Goal: Task Accomplishment & Management: Manage account settings

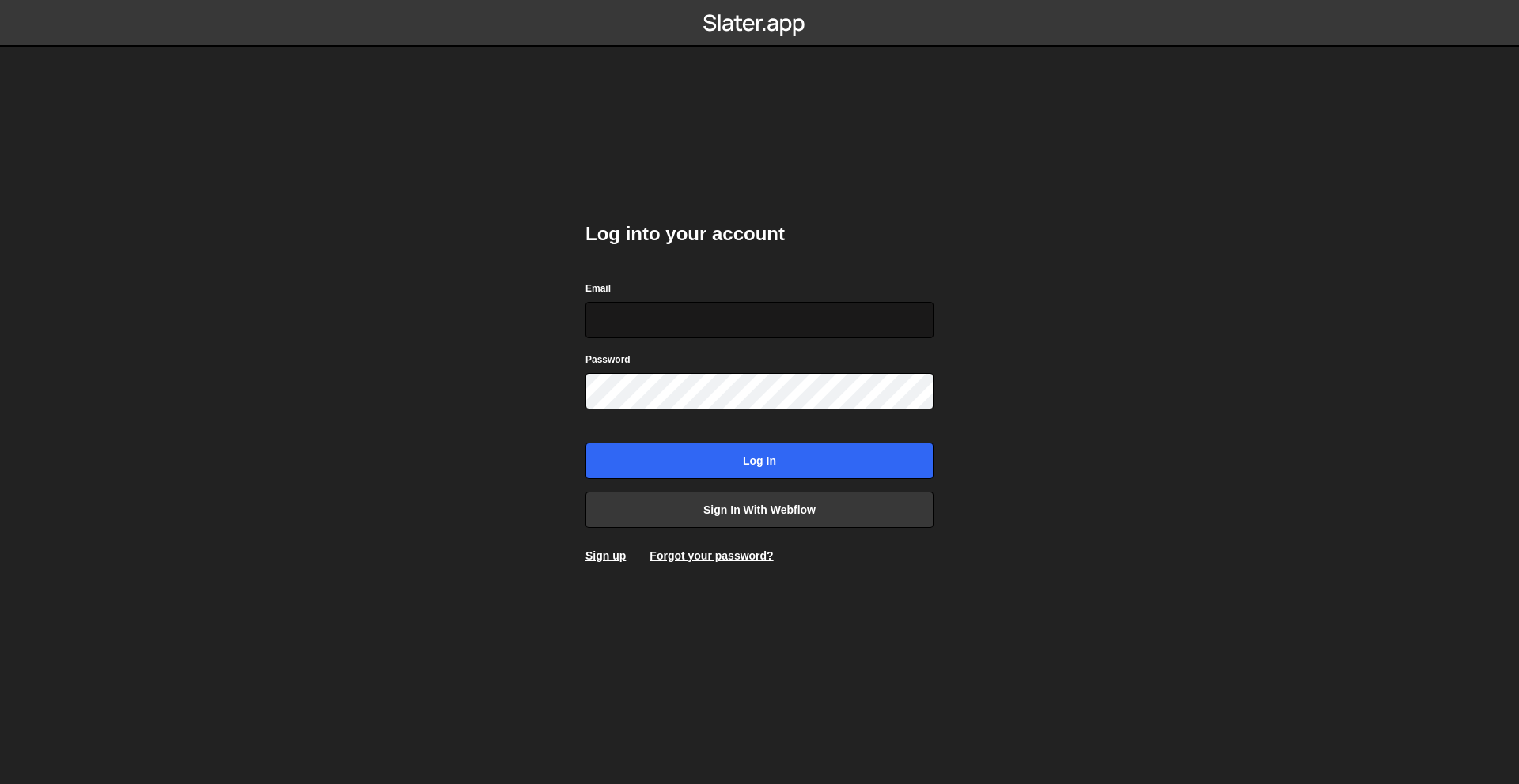
click at [844, 338] on form "Email Password Log in" at bounding box center [759, 379] width 349 height 199
click at [843, 332] on input "Email" at bounding box center [759, 320] width 349 height 37
type input "avakili.amin@gmail.com"
click at [585, 443] on input "Log in" at bounding box center [759, 461] width 349 height 37
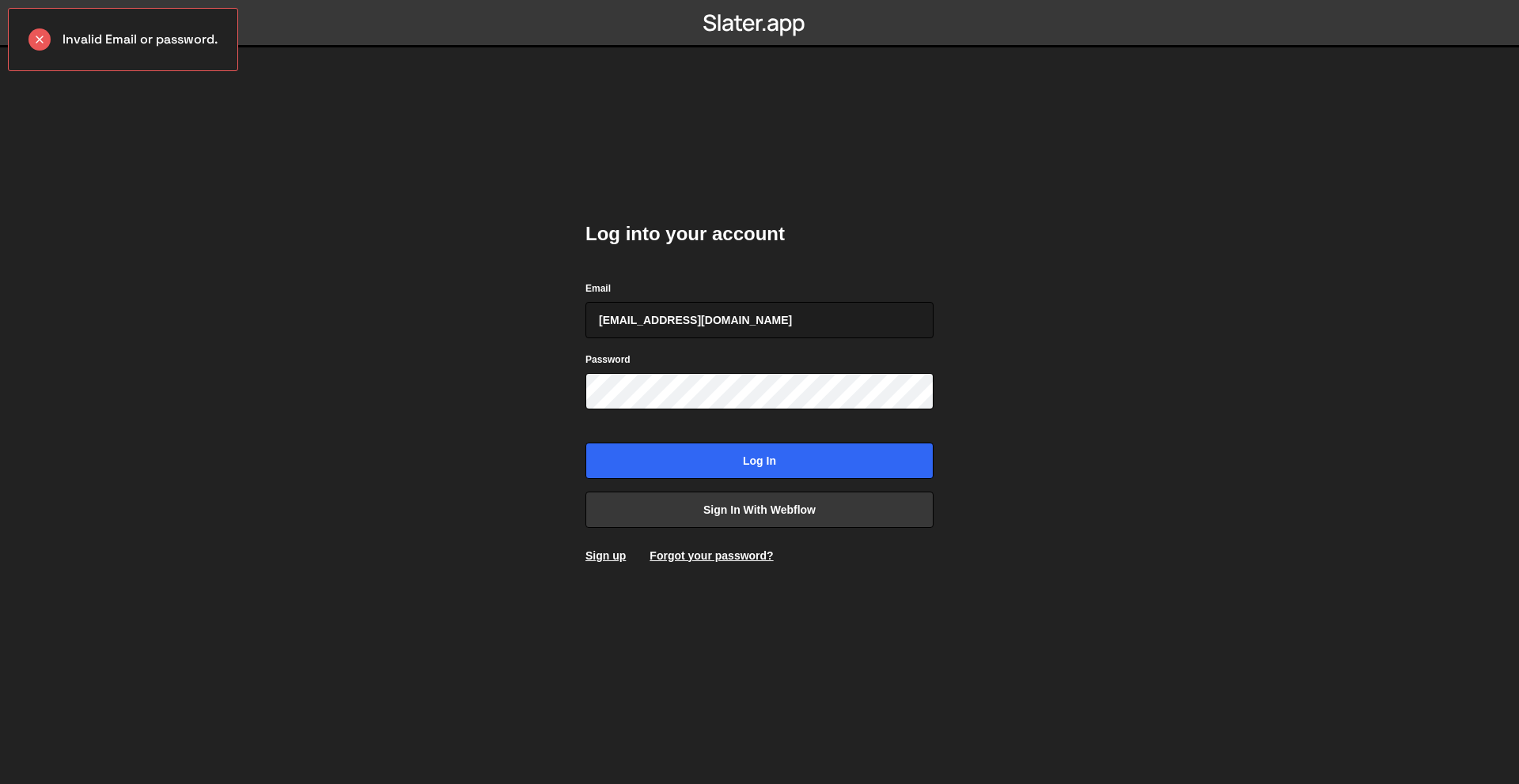
click at [419, 147] on body "Invalid Email or password. Log into your account Email avakili.amin@gmail.com P…" at bounding box center [759, 392] width 1519 height 784
click at [857, 330] on input "avakili.amin@gmail.com" at bounding box center [759, 320] width 349 height 37
type input "amin.vakili.ux@gmail.com"
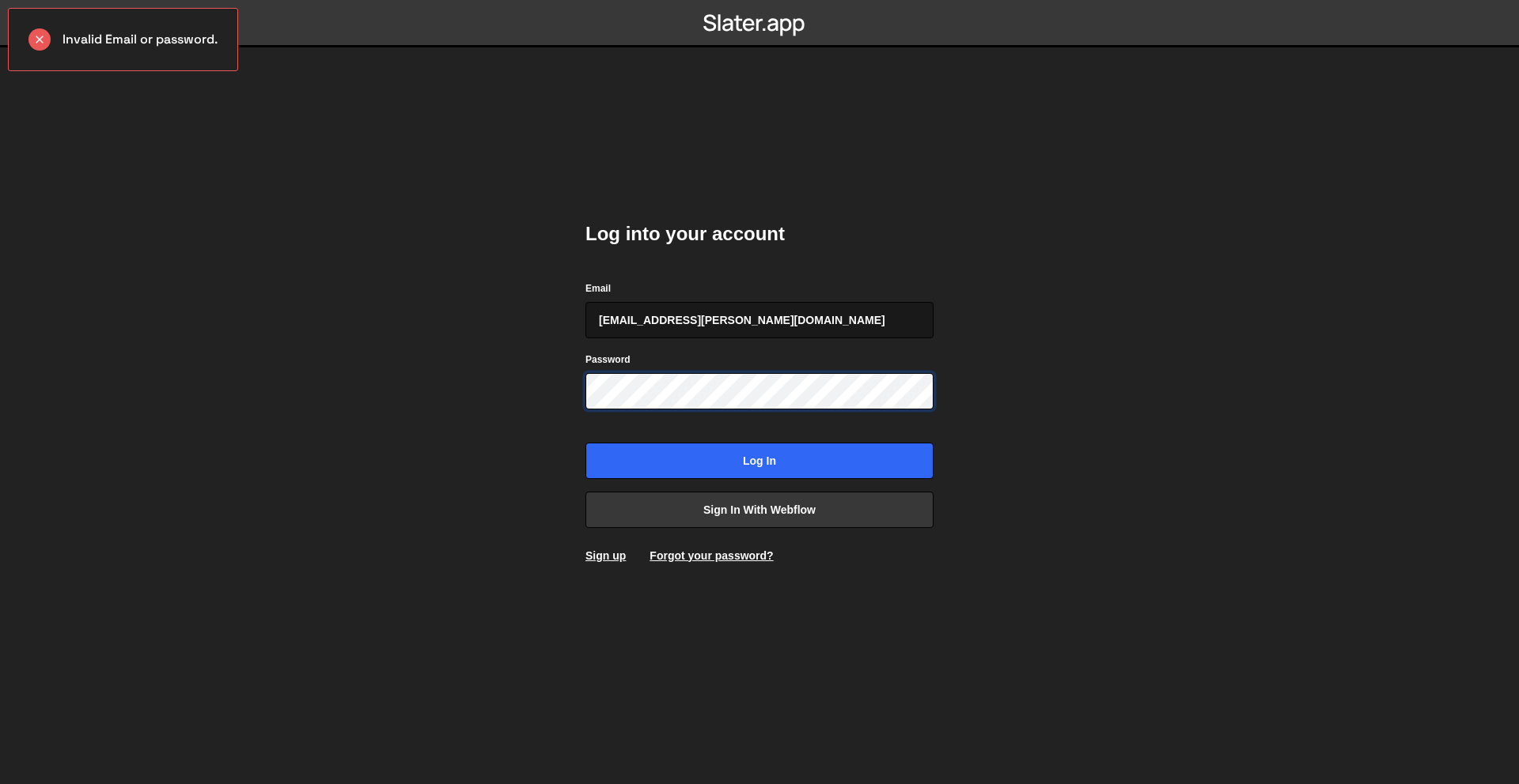
click at [585, 443] on input "Log in" at bounding box center [759, 461] width 349 height 37
click at [842, 519] on link "Sign in with Webflow" at bounding box center [759, 510] width 349 height 37
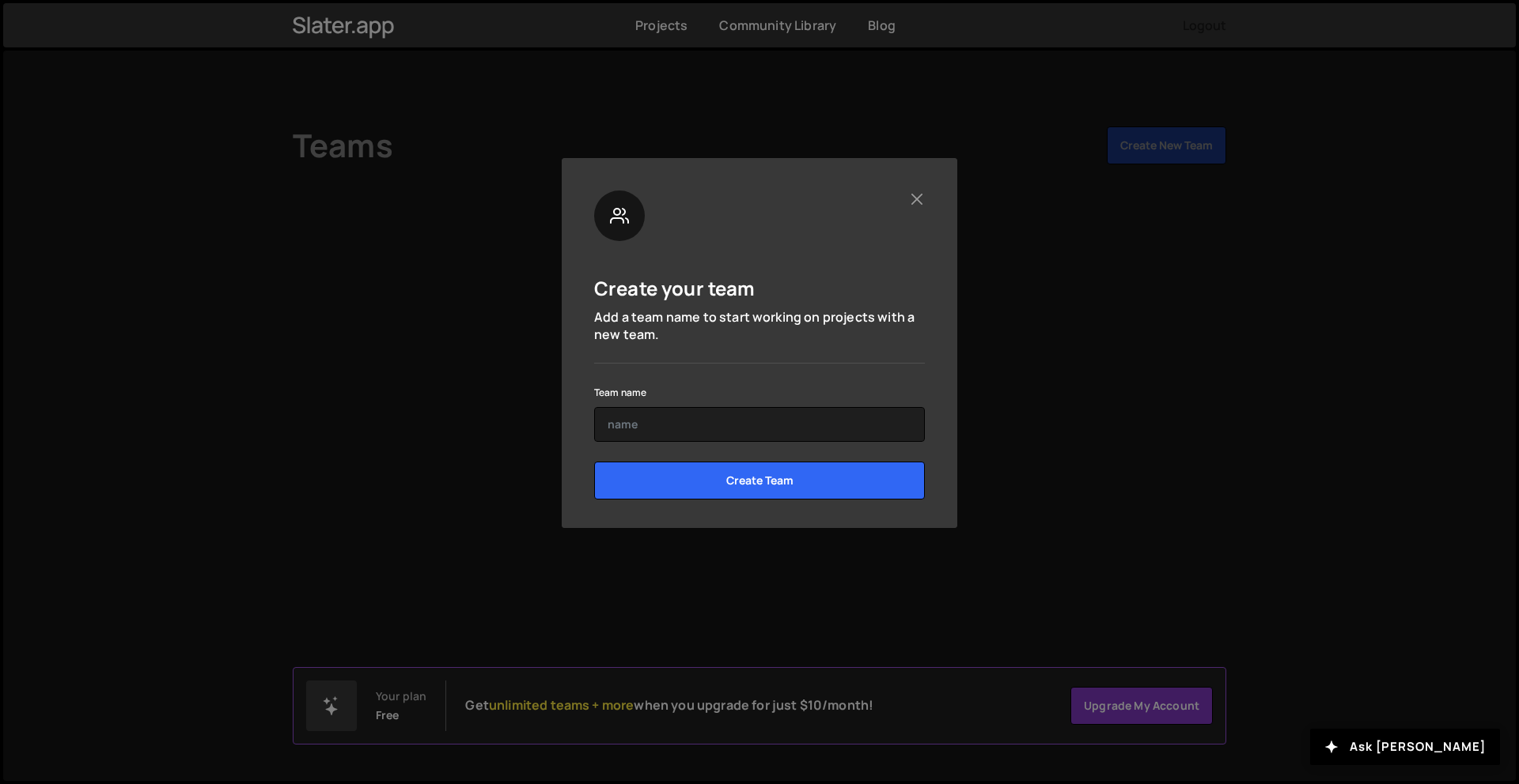
click at [929, 178] on div "Create your team Add a team name to start working on projects with a new team. …" at bounding box center [759, 343] width 395 height 370
click at [921, 199] on button "Close" at bounding box center [917, 199] width 17 height 17
drag, startPoint x: 705, startPoint y: 423, endPoint x: 805, endPoint y: 346, distance: 126.2
click at [714, 419] on input "text" at bounding box center [759, 424] width 331 height 35
click at [939, 177] on div "Create your team Add a team name to start working on projects with a new team. …" at bounding box center [759, 343] width 395 height 370
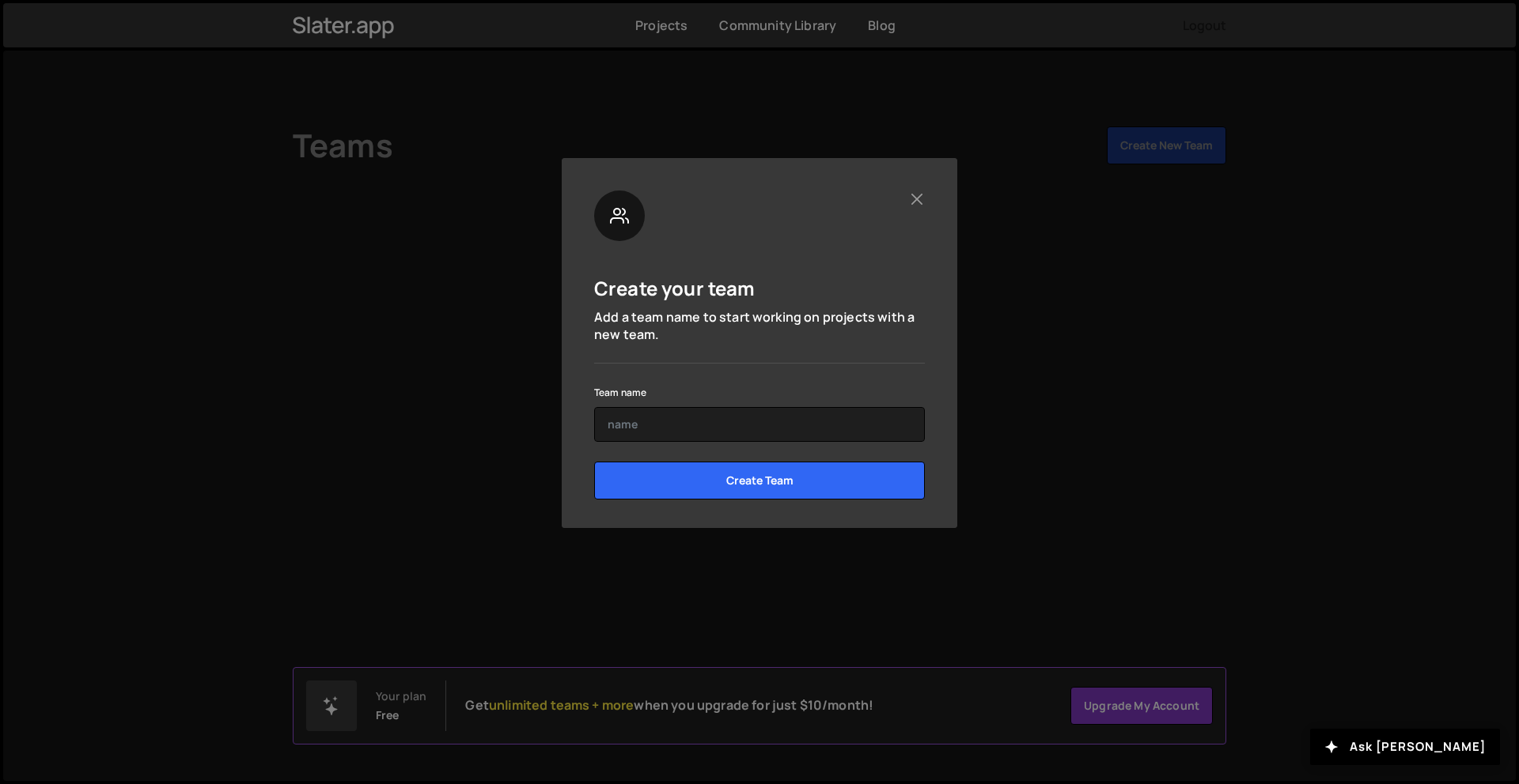
click at [924, 175] on div "Create your team Add a team name to start working on projects with a new team. …" at bounding box center [759, 343] width 395 height 370
click at [905, 191] on div at bounding box center [759, 216] width 331 height 51
click at [910, 199] on button "Close" at bounding box center [917, 199] width 17 height 17
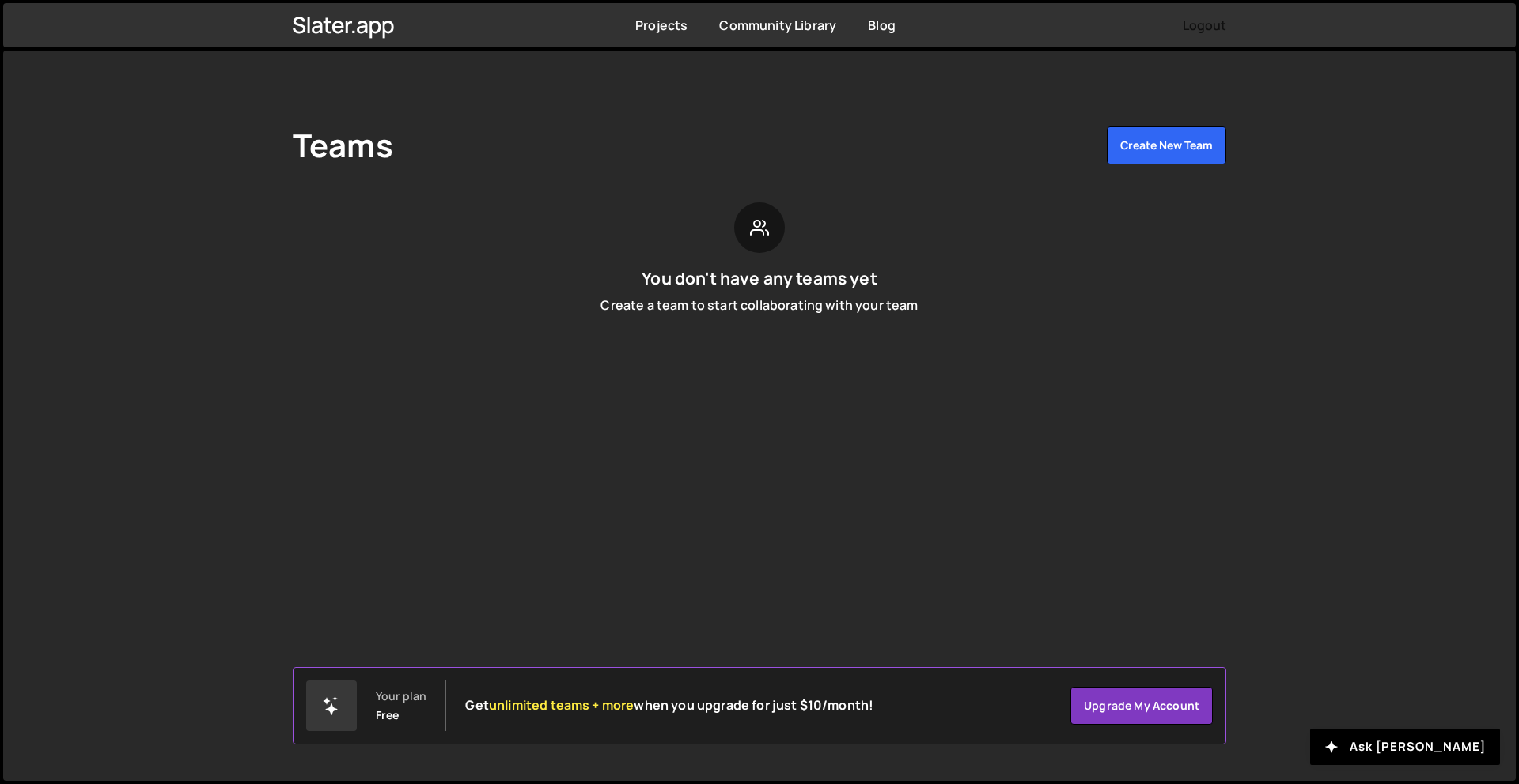
click at [1201, 18] on button "Logout" at bounding box center [1204, 25] width 43 height 28
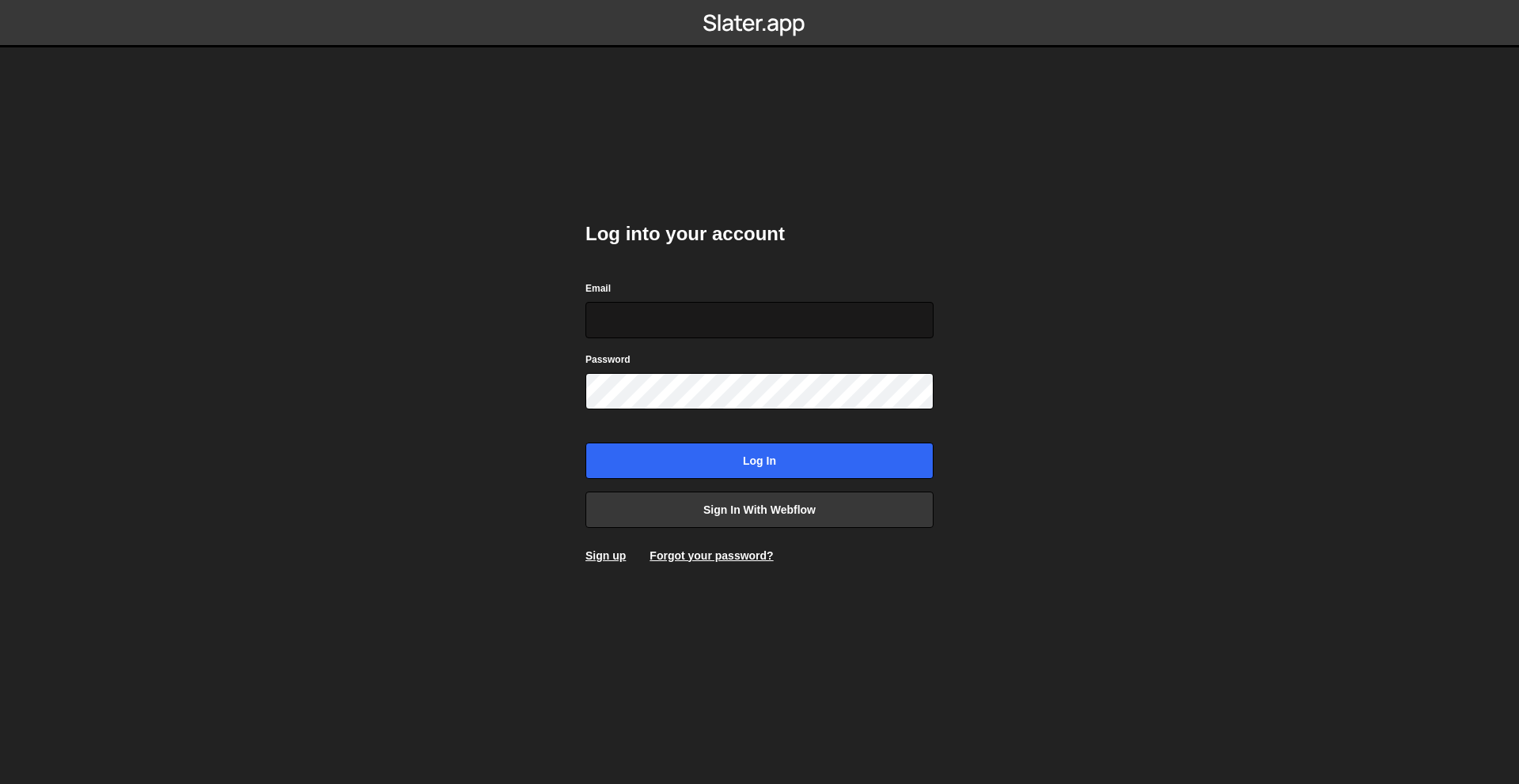
click at [765, 337] on input "Email" at bounding box center [759, 320] width 349 height 37
type input "[EMAIL_ADDRESS][DOMAIN_NAME]"
click at [585, 443] on input "Log in" at bounding box center [759, 461] width 349 height 37
click at [836, 320] on input "Email" at bounding box center [759, 320] width 349 height 37
type input "A"
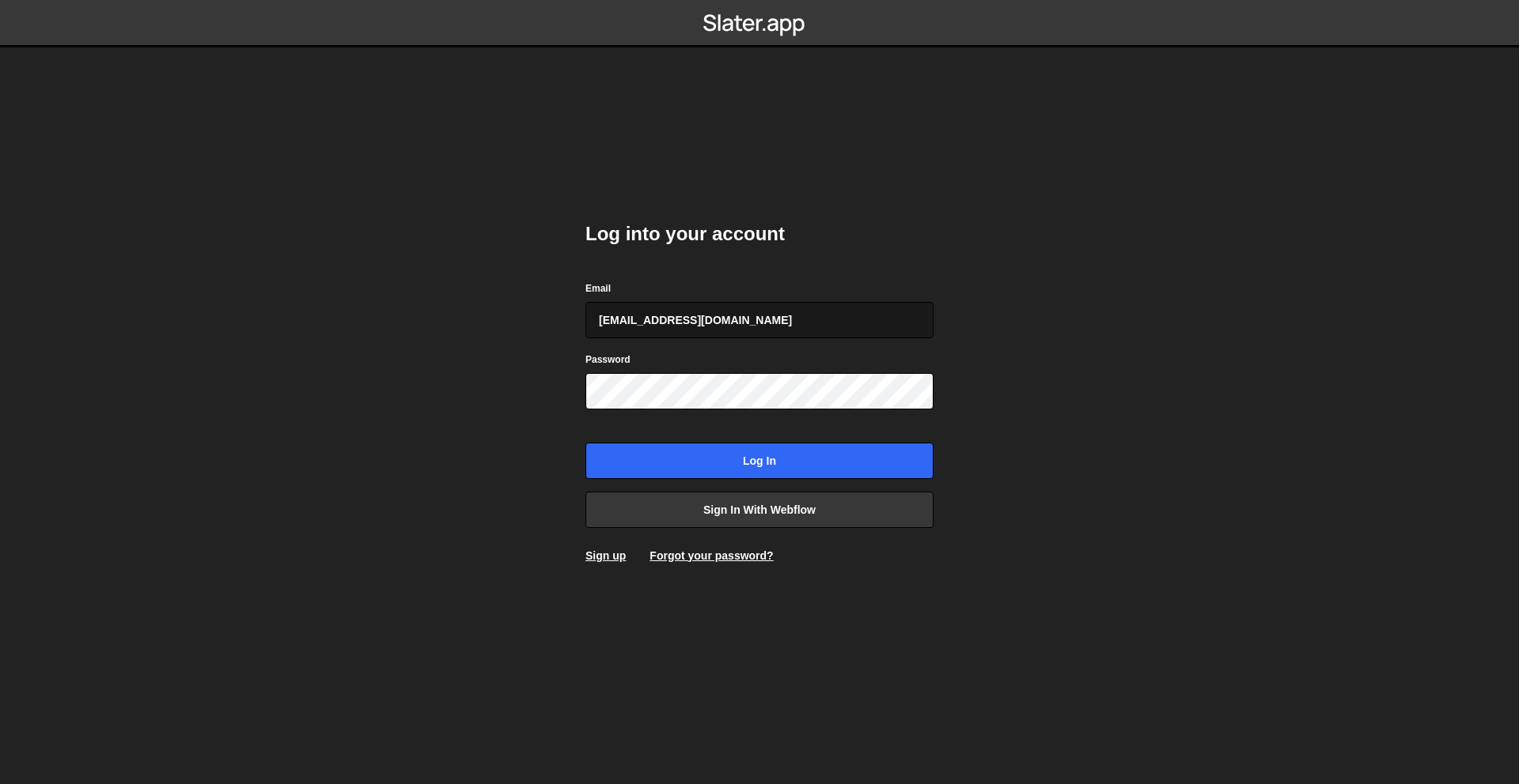
type input "a.vakilu75@gmail.com"
click at [585, 443] on input "Log in" at bounding box center [759, 461] width 349 height 37
